Goal: Navigation & Orientation: Understand site structure

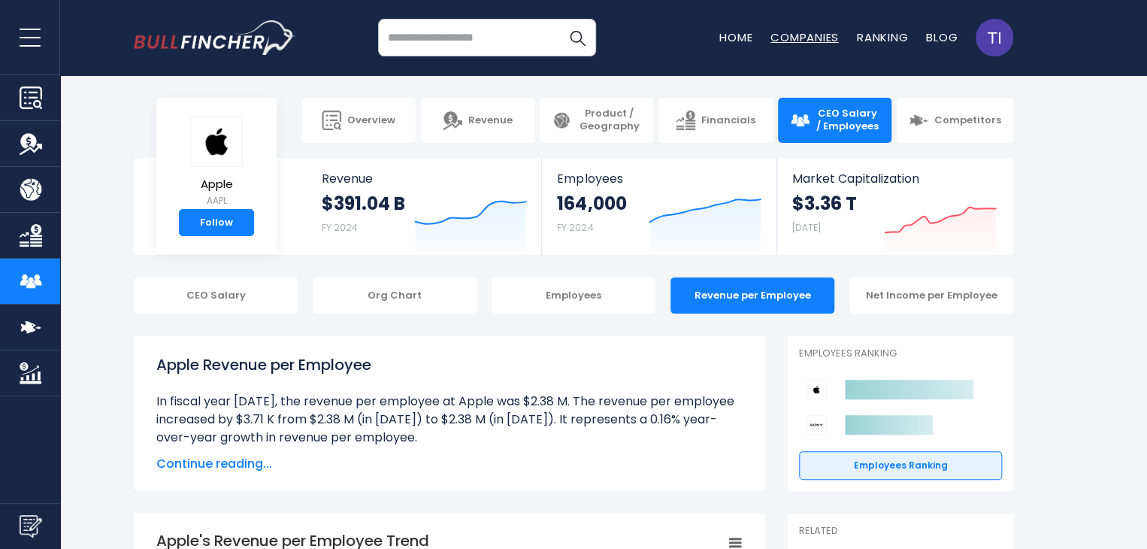
click at [802, 41] on link "Companies" at bounding box center [804, 37] width 68 height 16
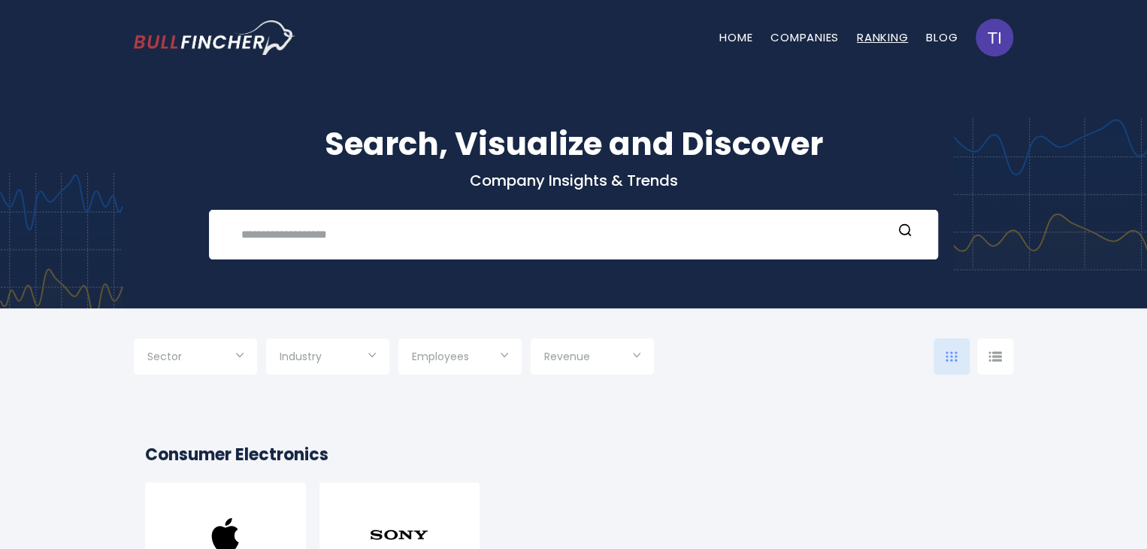
click at [867, 45] on link "Ranking" at bounding box center [882, 37] width 51 height 16
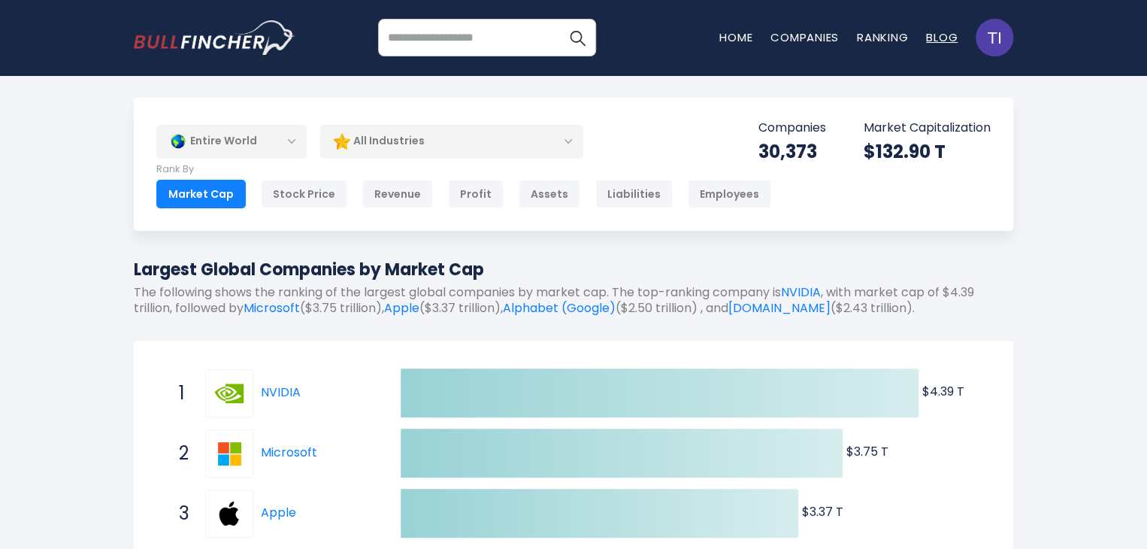
click at [932, 41] on link "Blog" at bounding box center [942, 37] width 32 height 16
